Goal: Task Accomplishment & Management: Use online tool/utility

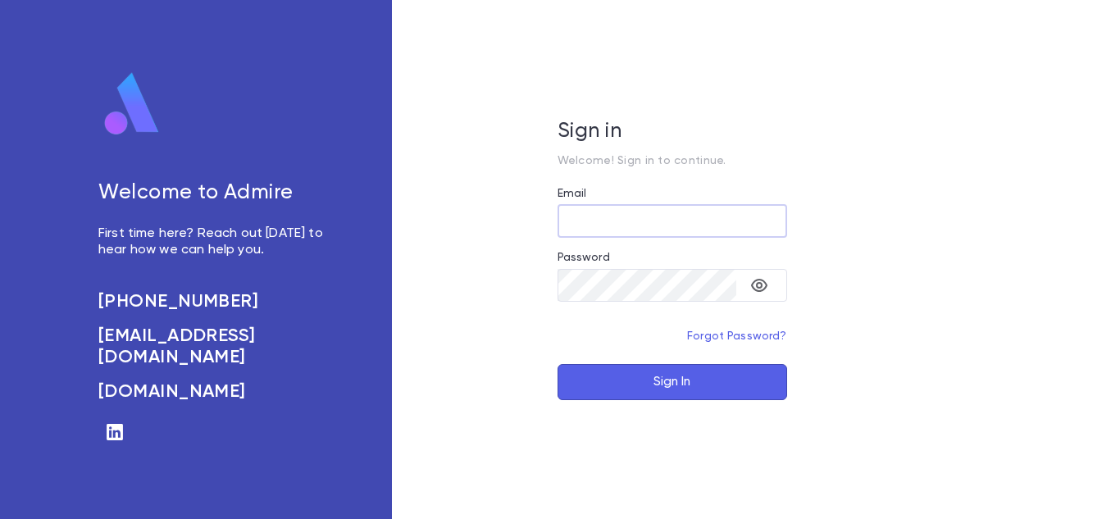
type input "**********"
click at [622, 387] on button "Sign In" at bounding box center [673, 382] width 230 height 36
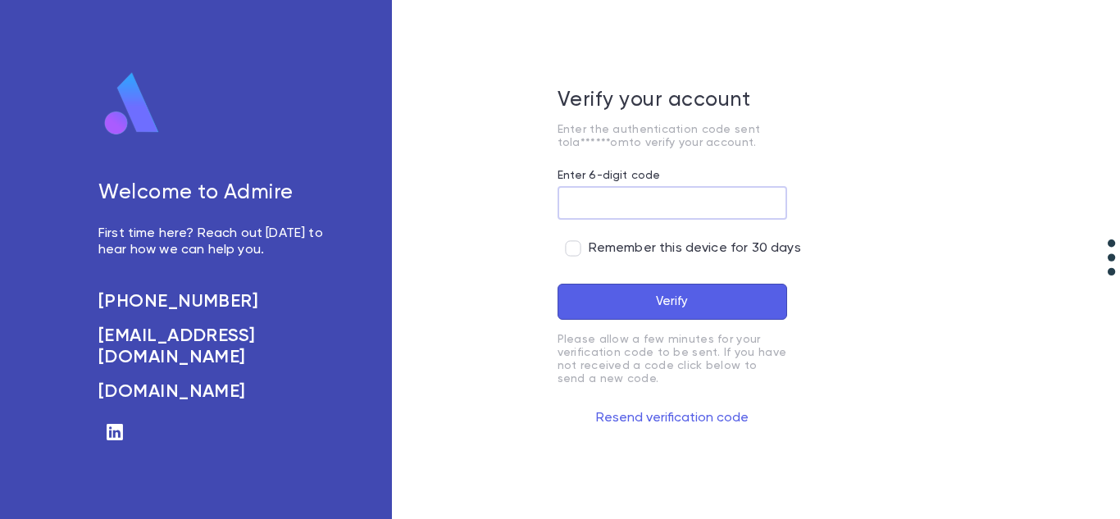
paste input "******"
type input "******"
click at [620, 296] on button "Verify" at bounding box center [673, 302] width 230 height 36
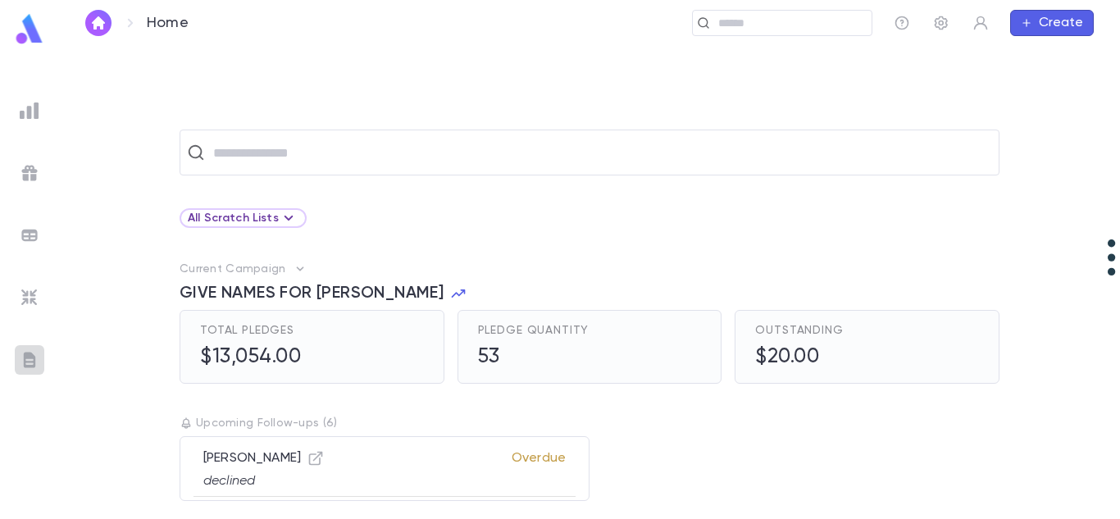
click at [39, 353] on img at bounding box center [30, 360] width 20 height 20
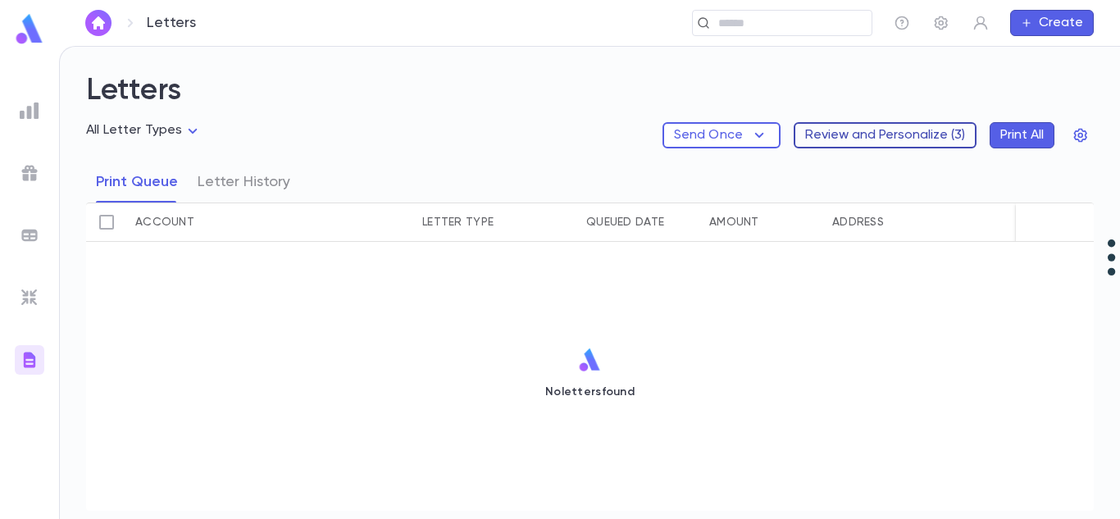
click at [840, 138] on button "Review and Personalize ( 3 )" at bounding box center [885, 135] width 183 height 26
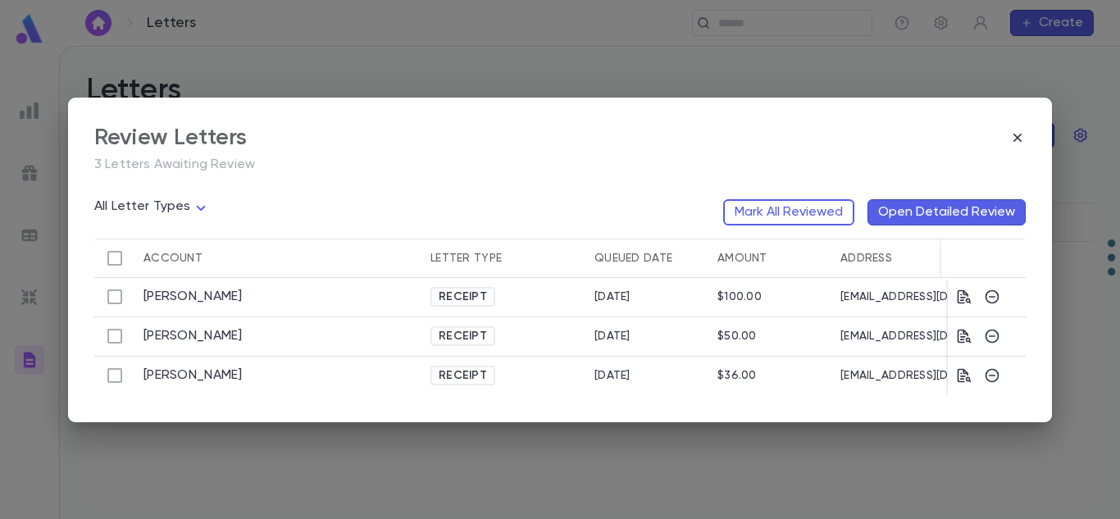
scroll to position [0, 171]
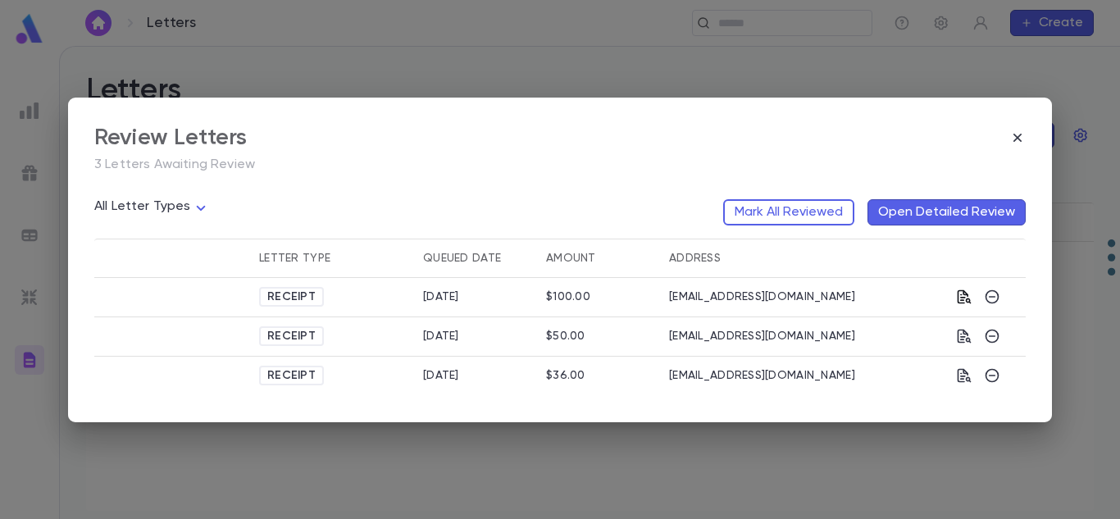
click at [967, 298] on icon "button" at bounding box center [965, 297] width 14 height 14
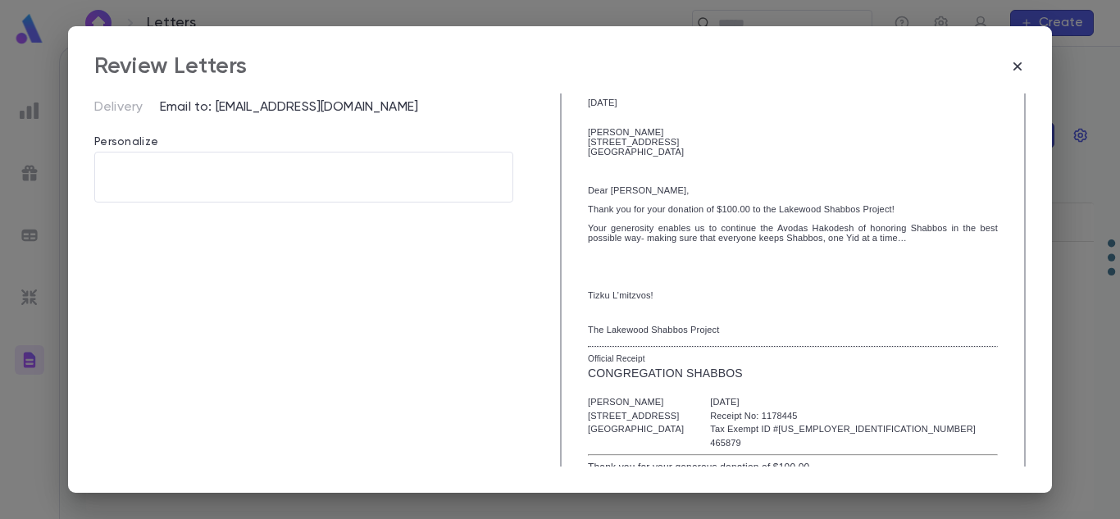
scroll to position [148, 0]
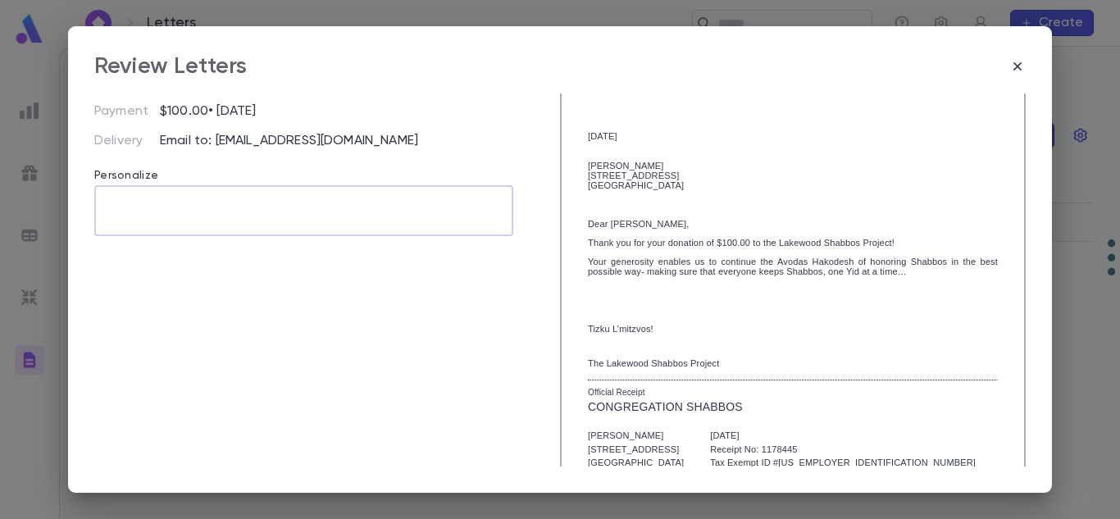
click at [206, 202] on textarea at bounding box center [304, 210] width 396 height 51
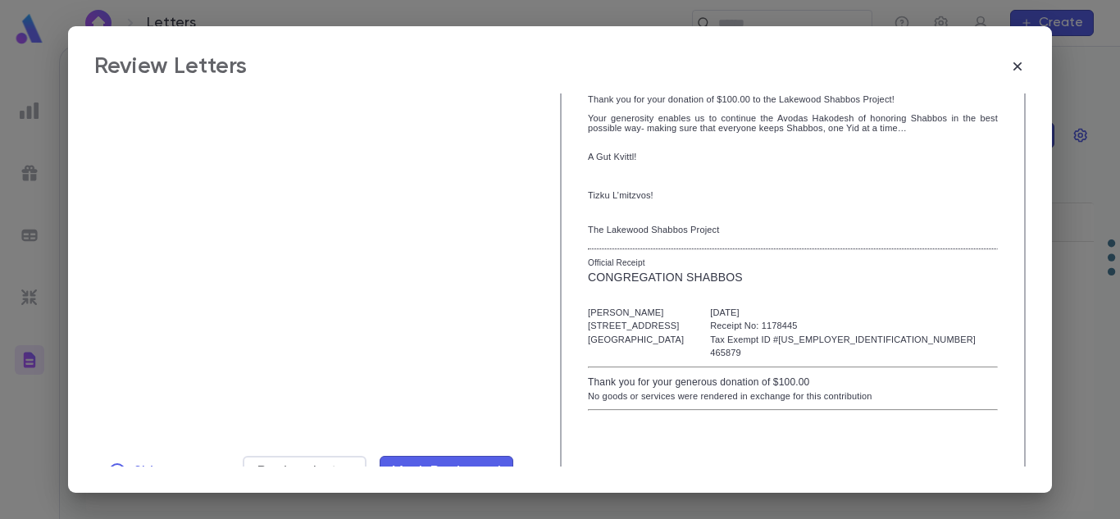
scroll to position [323, 0]
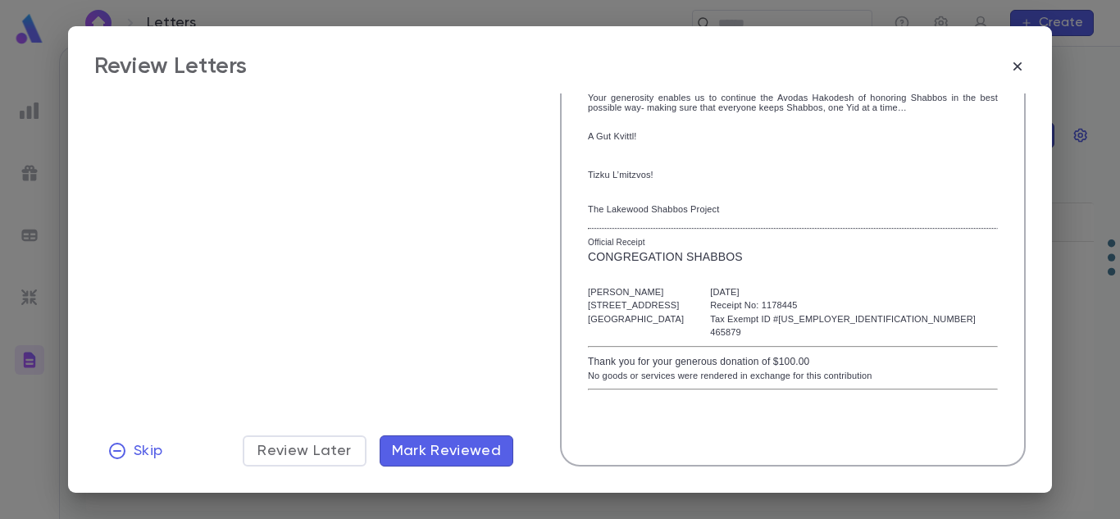
type textarea "**********"
click at [427, 453] on span "Mark Reviewed" at bounding box center [447, 451] width 110 height 18
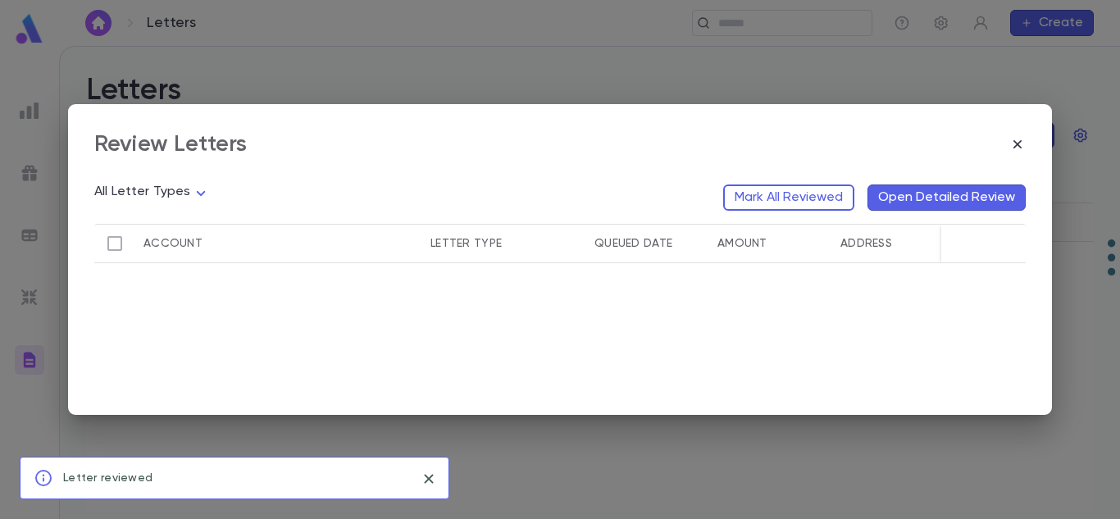
scroll to position [0, 0]
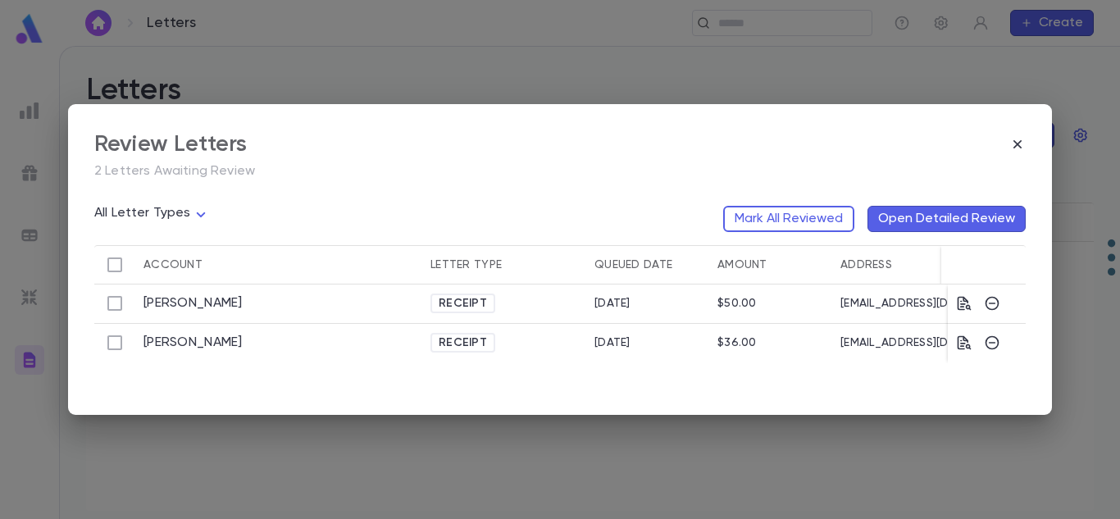
click at [525, 311] on div "Receipt" at bounding box center [504, 304] width 164 height 39
click at [965, 302] on icon "button" at bounding box center [965, 304] width 14 height 14
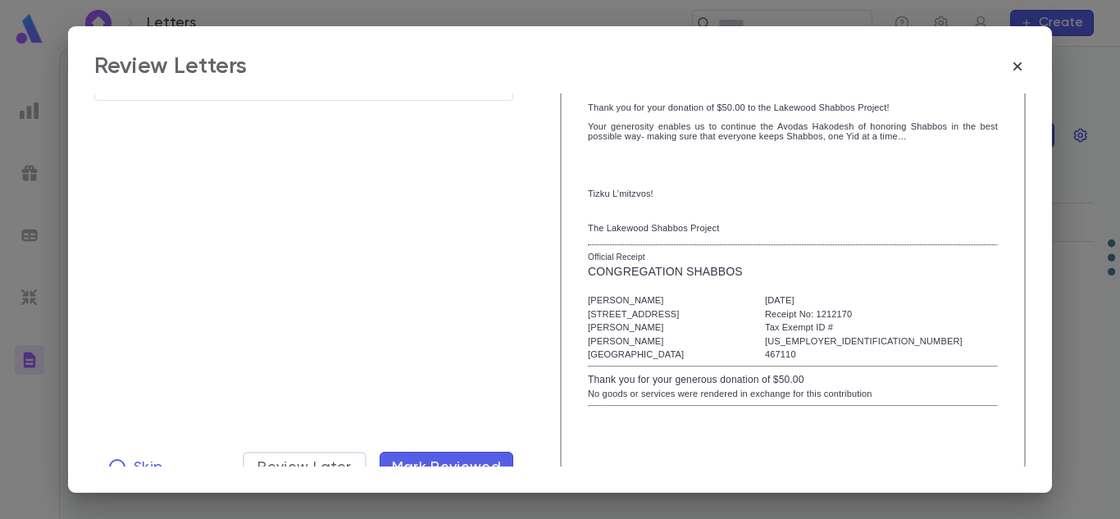
scroll to position [285, 0]
click at [141, 457] on span "Skip" at bounding box center [148, 465] width 29 height 18
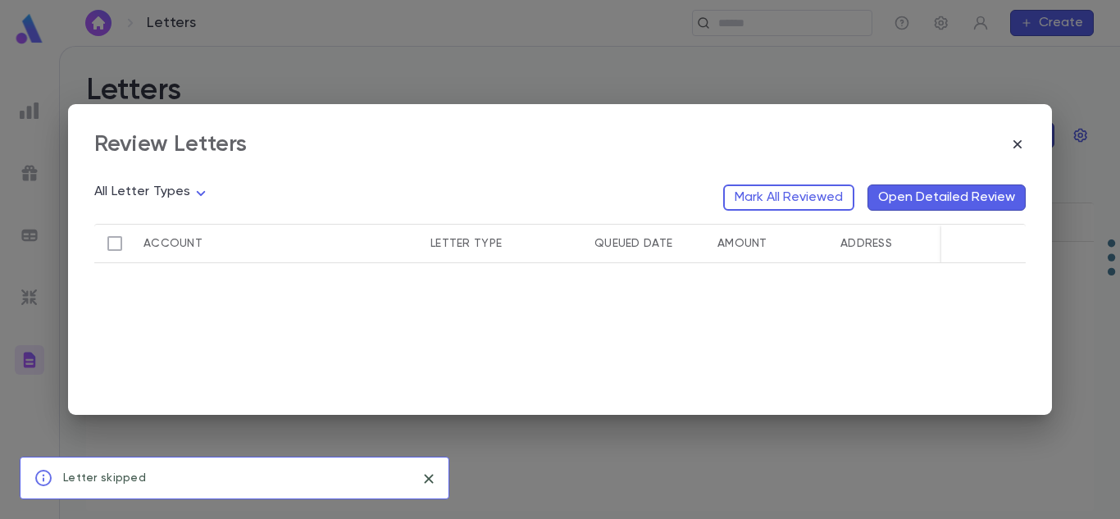
scroll to position [0, 0]
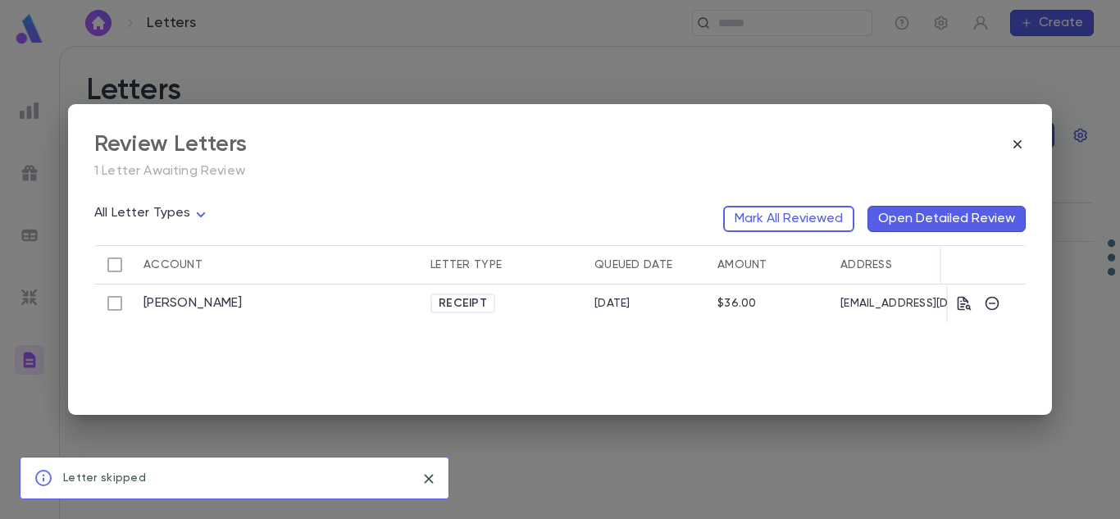
click at [607, 307] on div "[DATE]" at bounding box center [612, 303] width 36 height 13
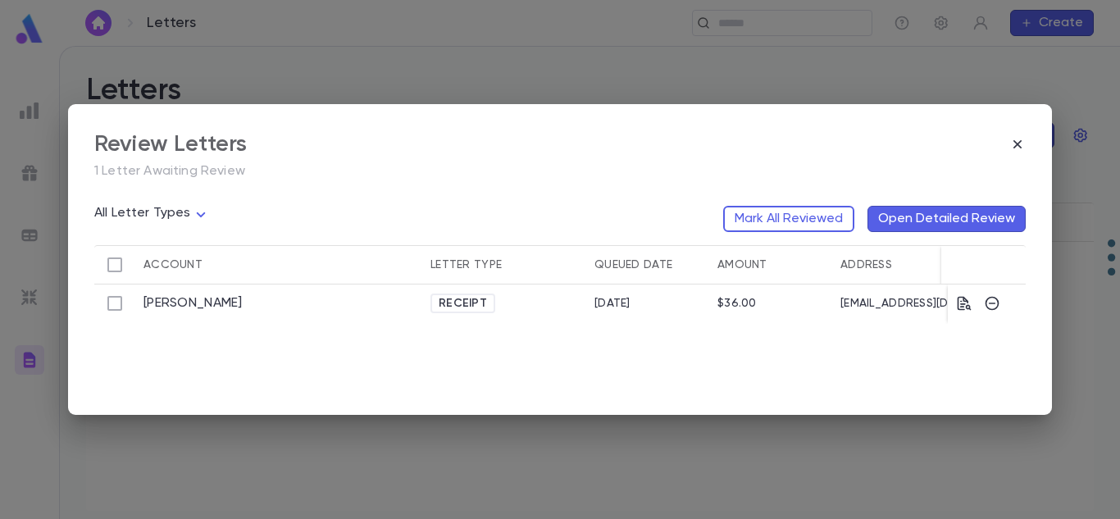
click at [955, 213] on button "Open Detailed Review" at bounding box center [946, 219] width 158 height 26
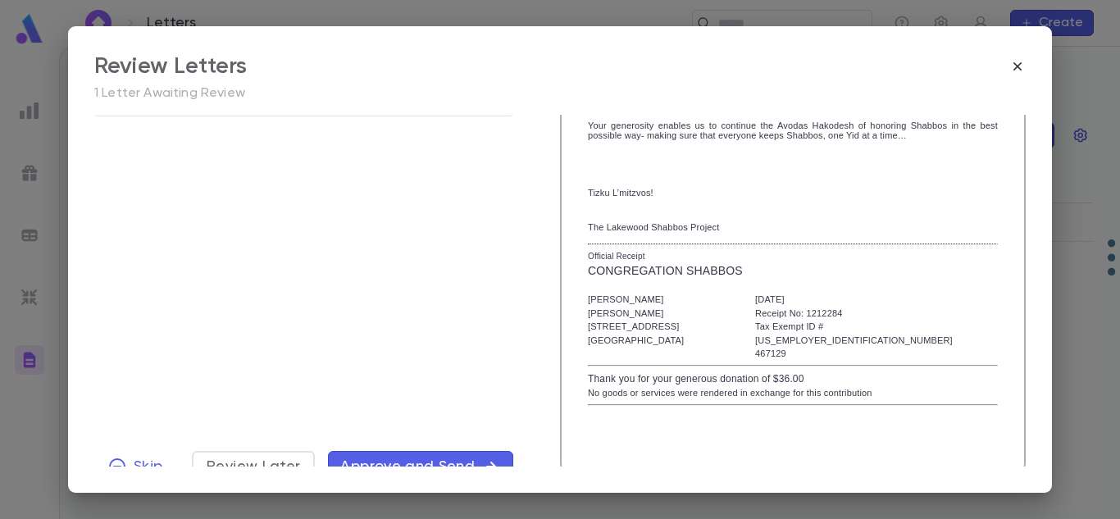
scroll to position [307, 0]
click at [461, 456] on span "Approve and Send" at bounding box center [410, 465] width 141 height 18
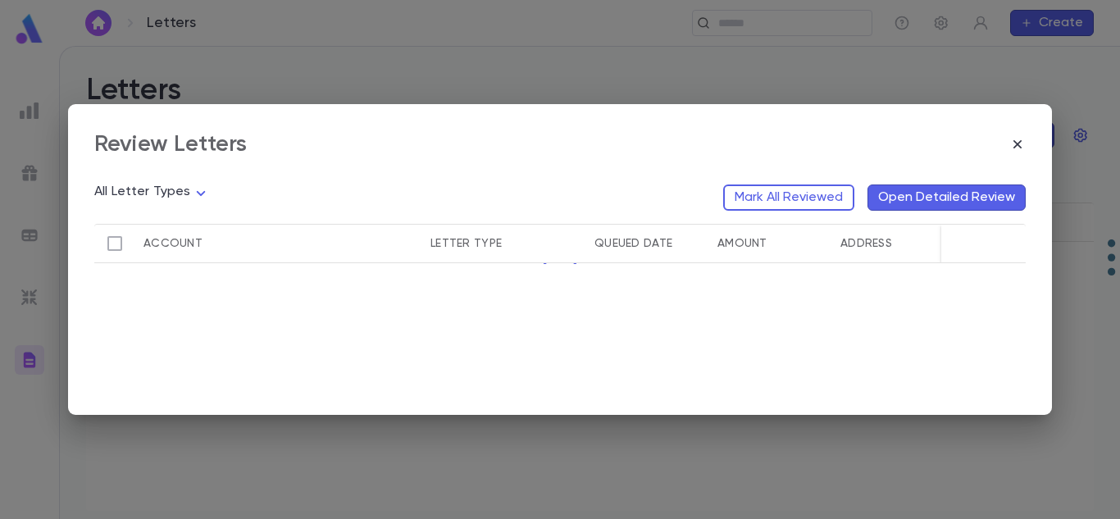
scroll to position [0, 0]
click at [807, 202] on button "Mark All Reviewed" at bounding box center [788, 197] width 131 height 26
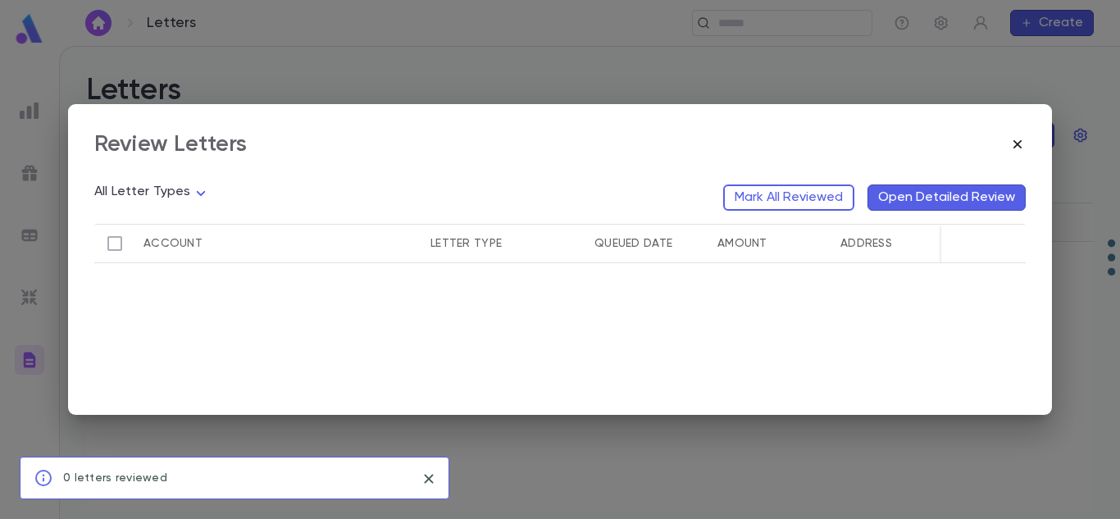
click at [1018, 151] on icon "button" at bounding box center [1017, 144] width 16 height 16
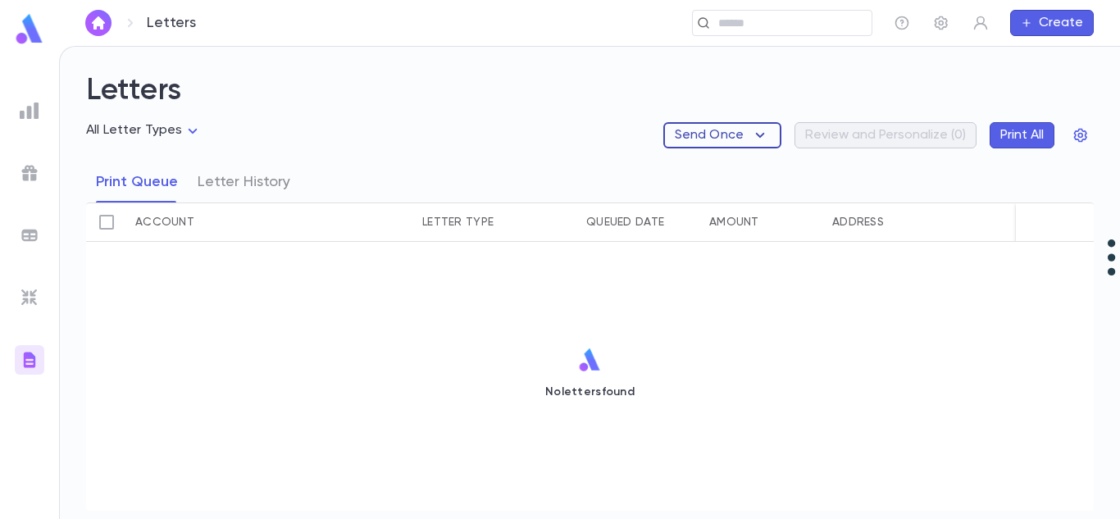
click at [755, 138] on icon "button" at bounding box center [760, 135] width 20 height 20
click at [744, 168] on li "Donation Summaries" at bounding box center [745, 167] width 154 height 26
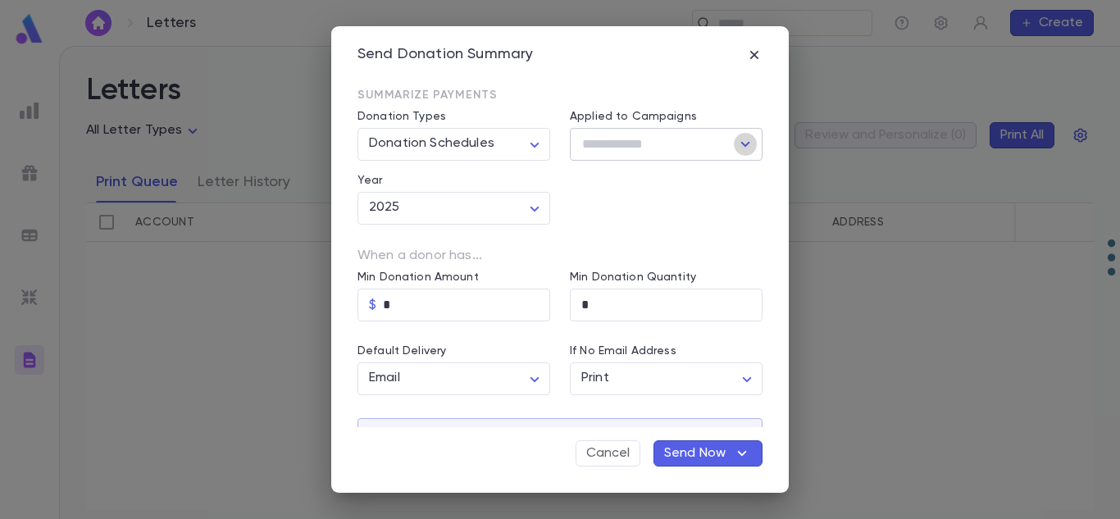
click at [734, 155] on button "Open" at bounding box center [745, 144] width 23 height 23
click at [655, 80] on div "Summarize Payments" at bounding box center [550, 80] width 425 height 33
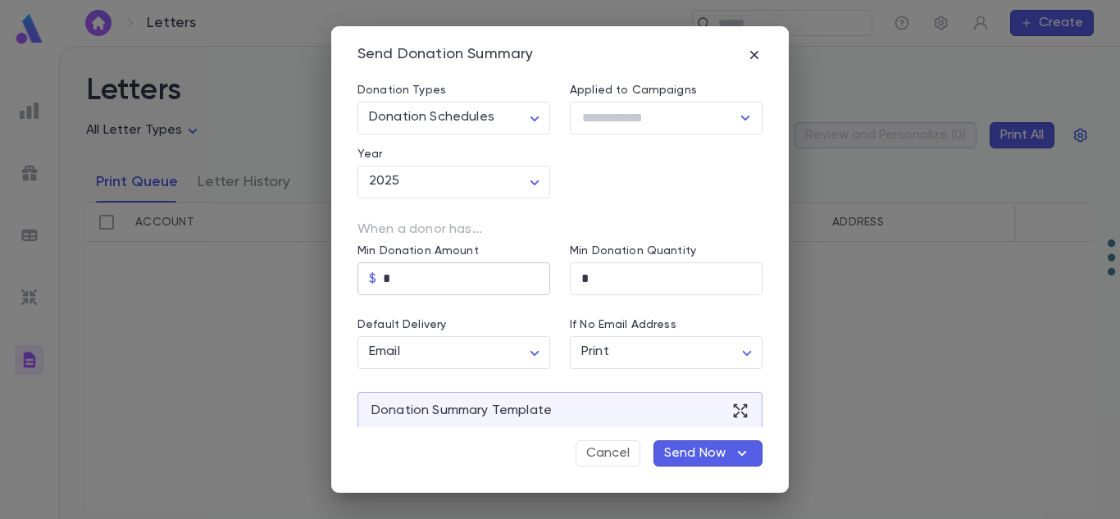
scroll to position [29, 0]
click at [599, 448] on button "Cancel" at bounding box center [608, 453] width 65 height 26
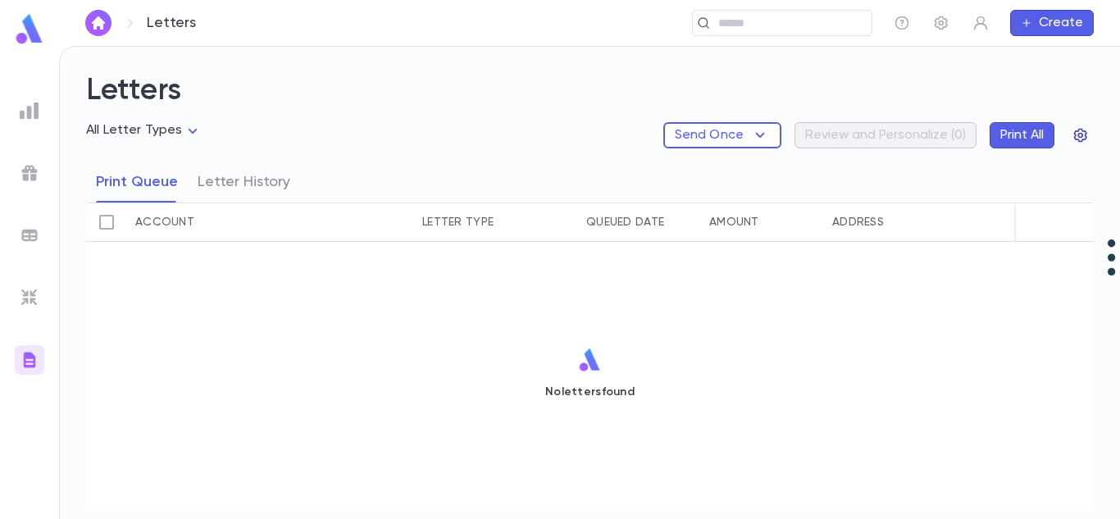
click at [1084, 134] on icon "button" at bounding box center [1080, 135] width 16 height 16
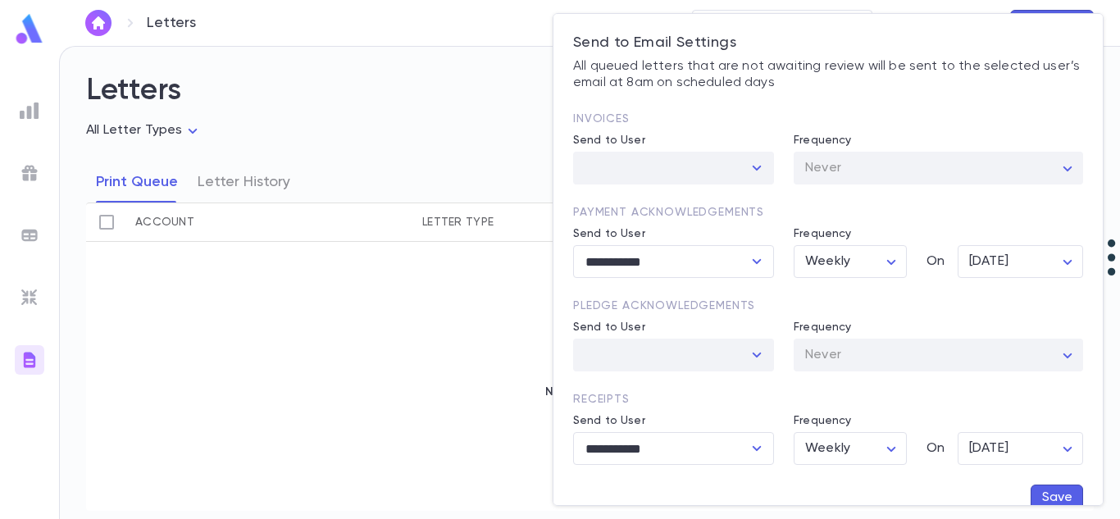
click at [507, 105] on div at bounding box center [560, 259] width 1120 height 519
